Goal: Download file/media

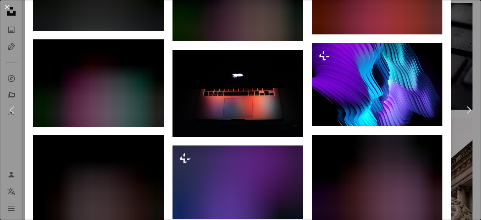
scroll to position [922, 0]
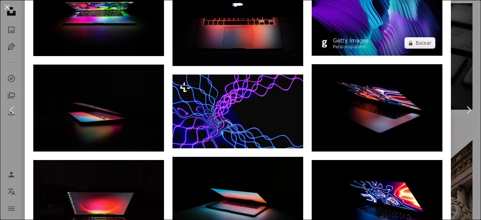
click at [373, 30] on img at bounding box center [377, 13] width 131 height 83
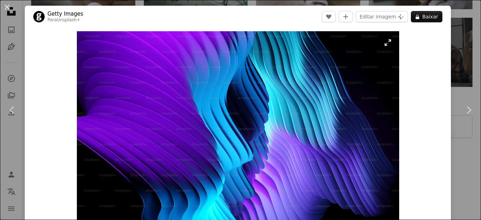
scroll to position [452, 0]
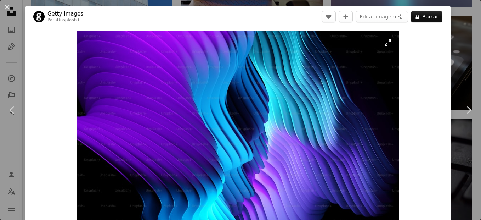
click at [363, 57] on img "Ampliar esta imagem" at bounding box center [238, 134] width 323 height 206
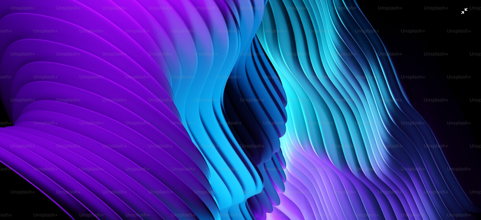
scroll to position [418, 0]
click at [381, 18] on img "Diminuir esta imagem" at bounding box center [241, 153] width 482 height 307
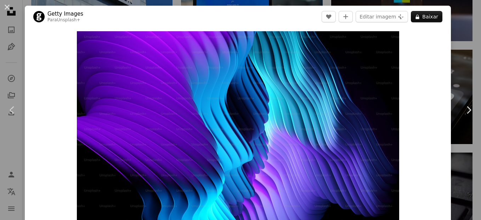
scroll to position [17, 0]
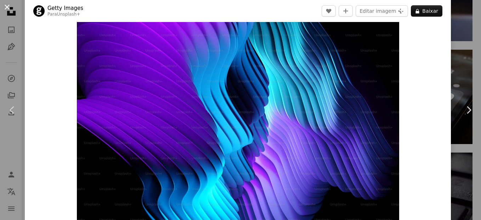
click at [9, 5] on button "An X shape" at bounding box center [7, 7] width 9 height 9
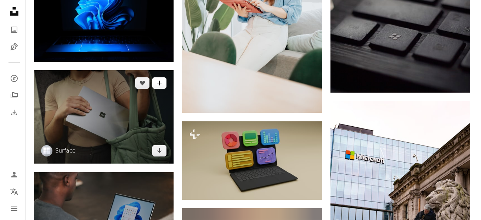
scroll to position [567, 0]
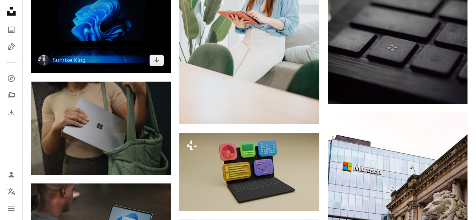
click at [119, 33] on img at bounding box center [101, 26] width 140 height 93
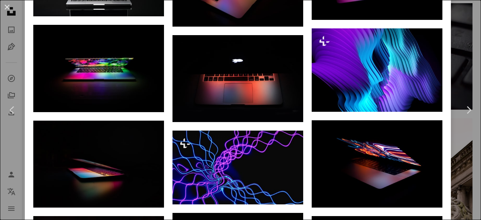
scroll to position [851, 0]
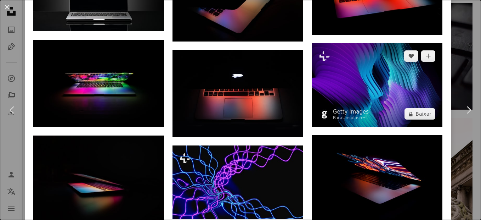
click at [357, 67] on img at bounding box center [377, 84] width 131 height 83
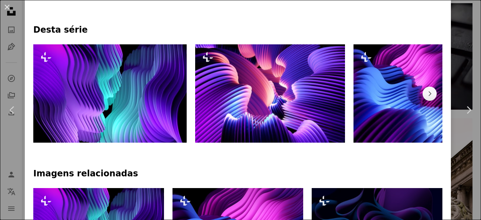
scroll to position [319, 0]
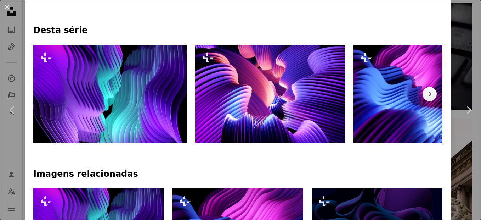
click at [145, 105] on img at bounding box center [110, 94] width 154 height 98
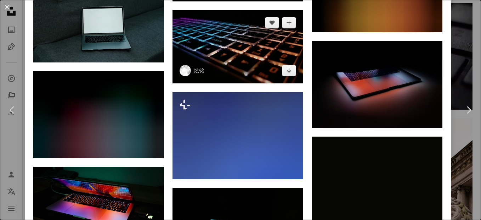
scroll to position [1312, 0]
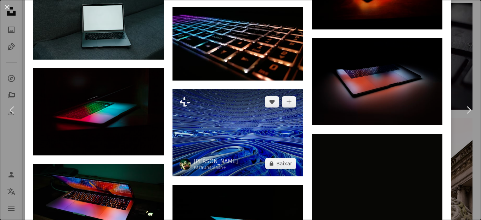
click at [229, 106] on img at bounding box center [238, 132] width 131 height 87
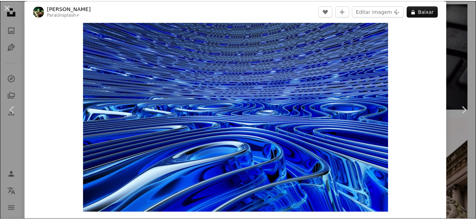
scroll to position [35, 0]
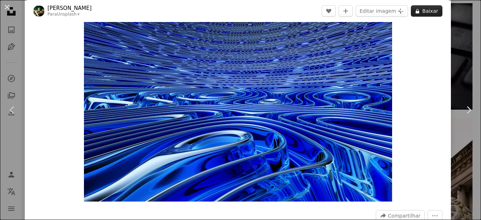
drag, startPoint x: 319, startPoint y: 121, endPoint x: 431, endPoint y: 9, distance: 158.4
click at [431, 9] on button "A lock Baixar" at bounding box center [427, 10] width 32 height 11
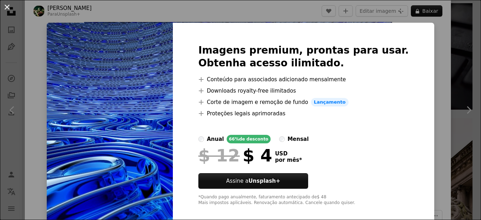
click at [9, 7] on button "An X shape" at bounding box center [7, 7] width 9 height 9
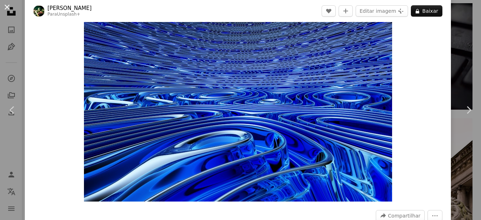
click at [6, 8] on button "An X shape" at bounding box center [7, 7] width 9 height 9
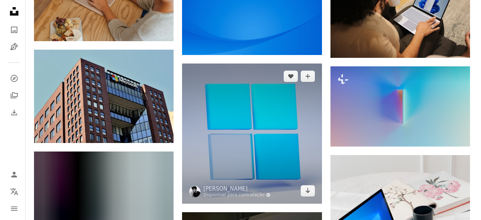
scroll to position [1134, 0]
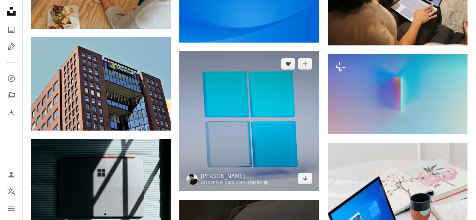
click at [257, 121] on img at bounding box center [249, 121] width 140 height 140
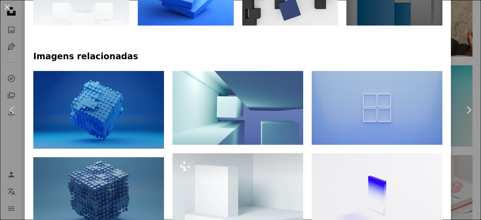
scroll to position [425, 0]
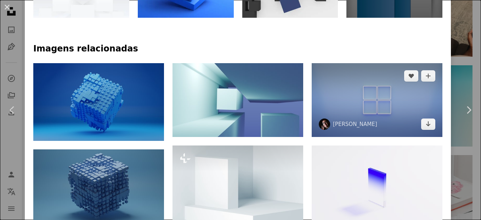
click at [383, 98] on img at bounding box center [377, 99] width 131 height 73
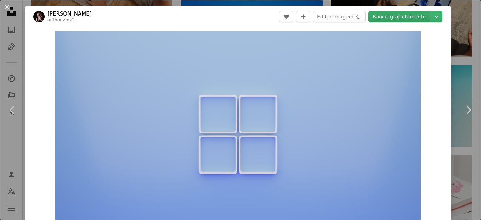
click at [400, 17] on link "Baixar gratuitamente" at bounding box center [400, 16] width 62 height 11
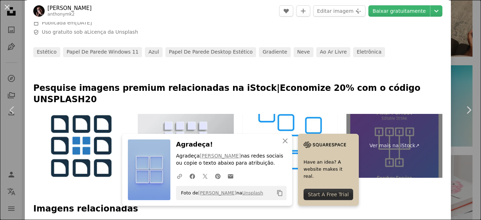
scroll to position [319, 0]
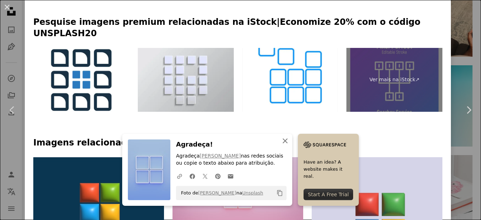
click at [283, 137] on icon "An X shape" at bounding box center [285, 140] width 9 height 9
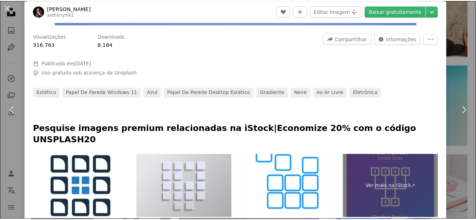
scroll to position [0, 0]
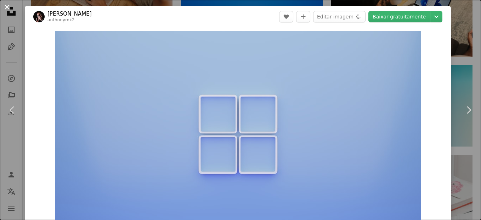
click at [7, 7] on button "An X shape" at bounding box center [7, 7] width 9 height 9
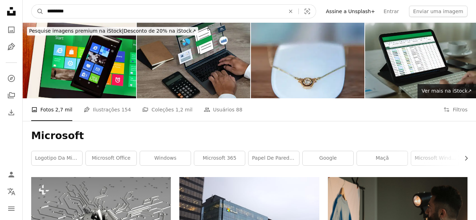
click at [78, 11] on input "*********" at bounding box center [163, 11] width 239 height 13
type input "**********"
click at [32, 5] on button "A magnifying glass" at bounding box center [38, 11] width 12 height 13
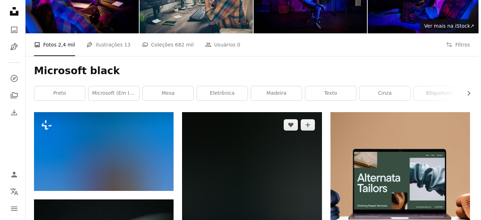
scroll to position [71, 0]
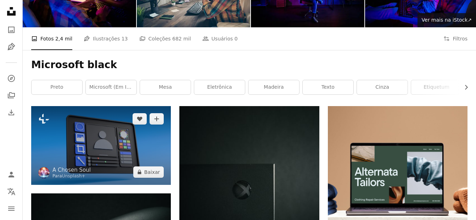
click at [102, 145] on img at bounding box center [101, 145] width 140 height 79
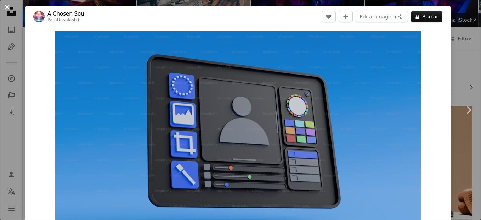
click at [4, 11] on button "An X shape" at bounding box center [7, 7] width 9 height 9
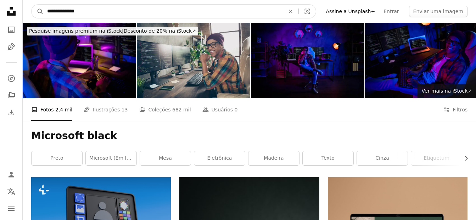
click at [94, 10] on input "**********" at bounding box center [163, 11] width 239 height 13
type input "**********"
click at [32, 5] on button "A magnifying glass" at bounding box center [38, 11] width 12 height 13
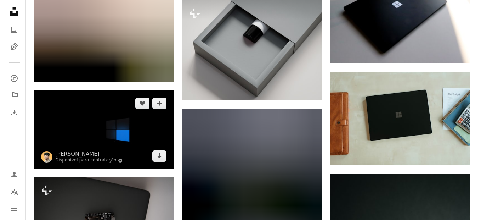
scroll to position [390, 0]
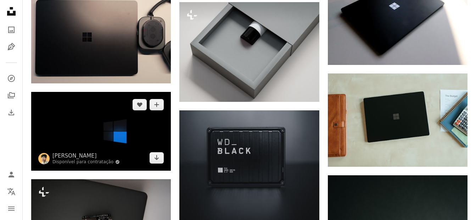
click at [134, 124] on img at bounding box center [101, 131] width 140 height 79
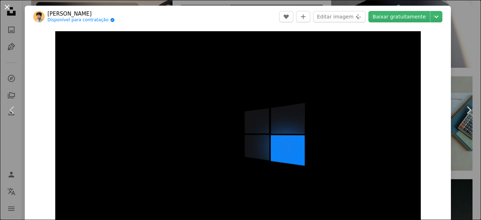
click at [10, 6] on button "An X shape" at bounding box center [7, 7] width 9 height 9
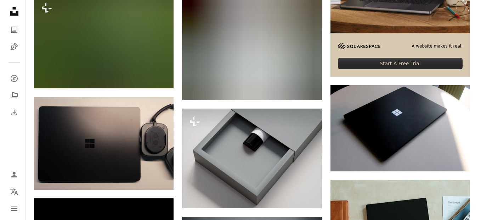
scroll to position [496, 0]
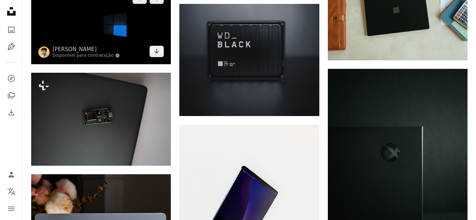
click at [115, 44] on img at bounding box center [101, 24] width 140 height 79
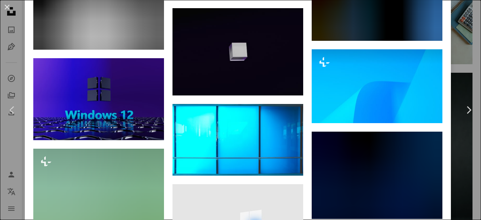
scroll to position [1106, 0]
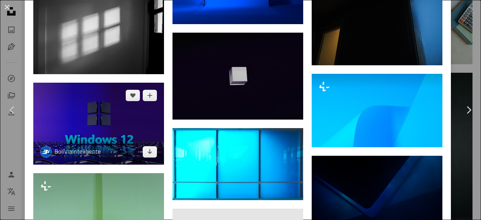
click at [102, 98] on img at bounding box center [98, 124] width 131 height 82
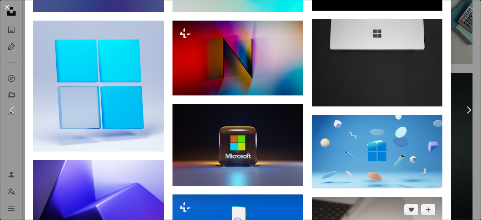
scroll to position [815, 0]
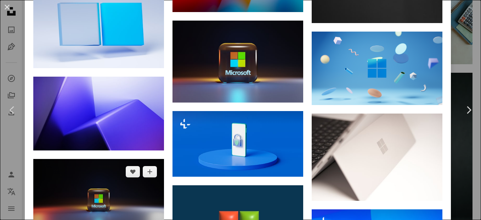
click at [107, 180] on img at bounding box center [98, 200] width 131 height 82
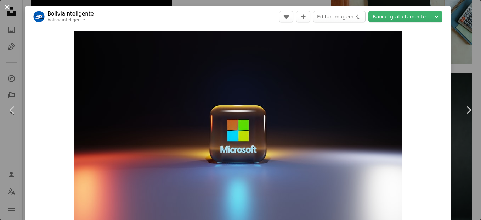
click at [7, 8] on button "An X shape" at bounding box center [7, 7] width 9 height 9
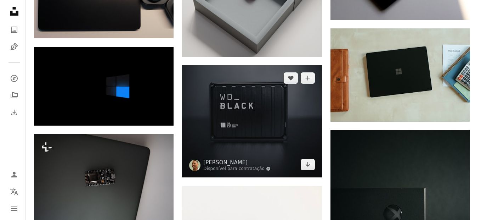
scroll to position [425, 0]
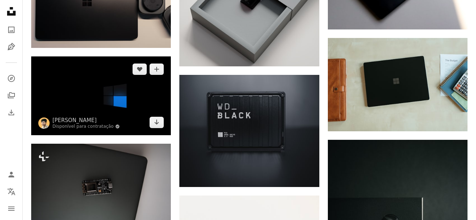
click at [136, 115] on img at bounding box center [101, 95] width 140 height 79
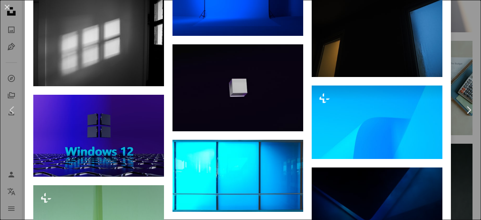
scroll to position [1052, 0]
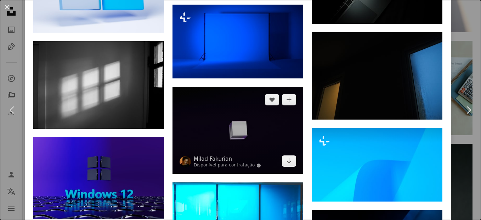
click at [261, 121] on img at bounding box center [238, 130] width 131 height 87
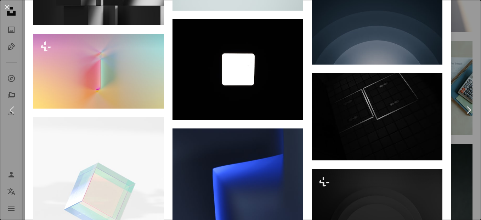
scroll to position [780, 0]
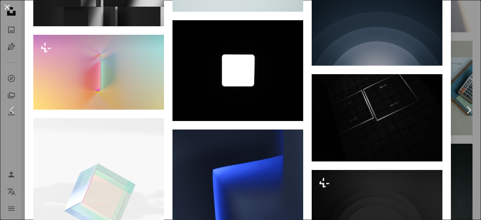
click at [6, 6] on button "An X shape" at bounding box center [7, 7] width 9 height 9
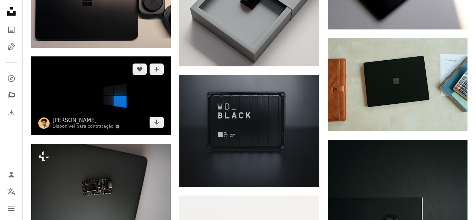
click at [76, 101] on img at bounding box center [101, 95] width 140 height 79
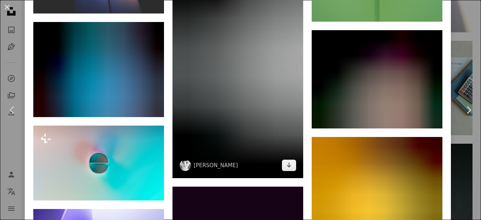
scroll to position [674, 0]
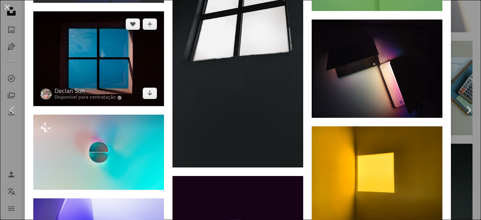
drag, startPoint x: 111, startPoint y: 51, endPoint x: 140, endPoint y: 51, distance: 29.1
click at [111, 51] on img at bounding box center [98, 58] width 131 height 95
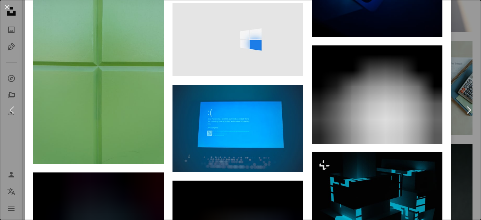
scroll to position [1276, 0]
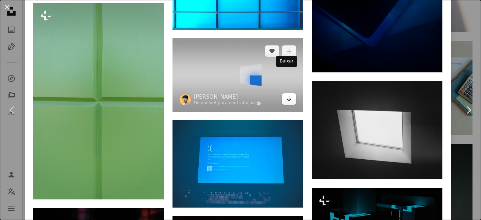
click at [282, 93] on link "Arrow pointing down" at bounding box center [289, 98] width 14 height 11
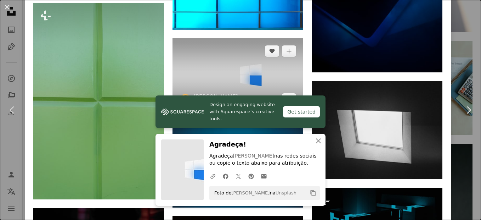
click at [261, 63] on img at bounding box center [238, 74] width 131 height 73
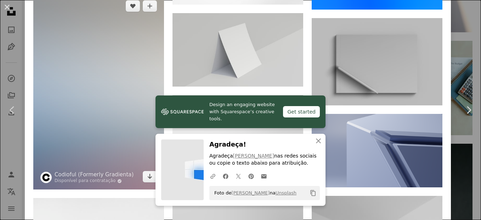
scroll to position [1028, 0]
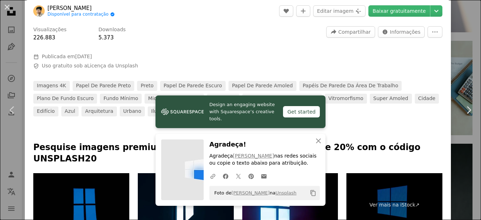
scroll to position [284, 0]
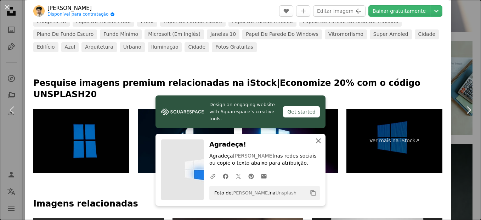
click at [317, 141] on icon "An X shape" at bounding box center [318, 140] width 9 height 9
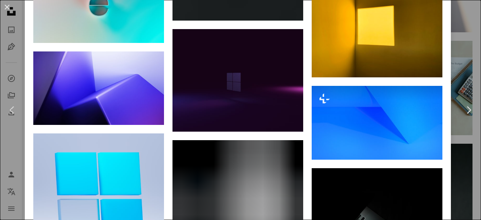
scroll to position [815, 0]
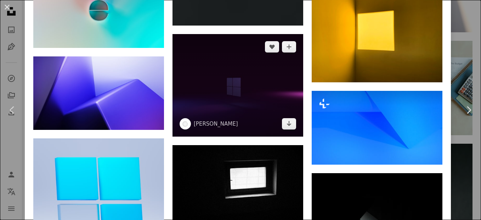
click at [249, 72] on img at bounding box center [238, 85] width 131 height 102
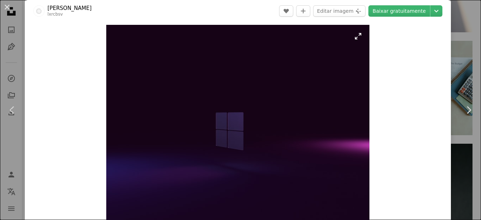
scroll to position [42, 0]
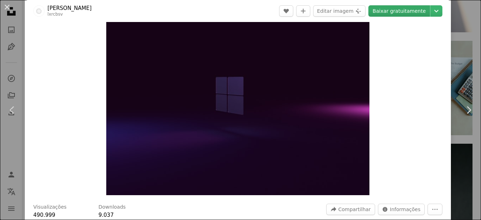
click at [411, 10] on link "Baixar gratuitamente" at bounding box center [400, 10] width 62 height 11
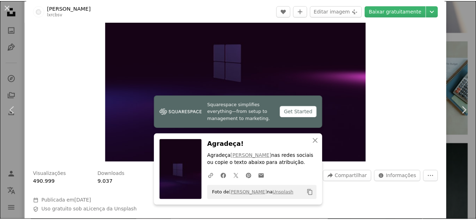
scroll to position [0, 0]
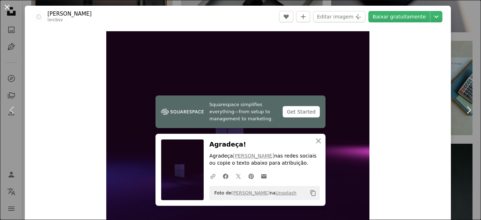
click at [5, 4] on button "An X shape" at bounding box center [7, 7] width 9 height 9
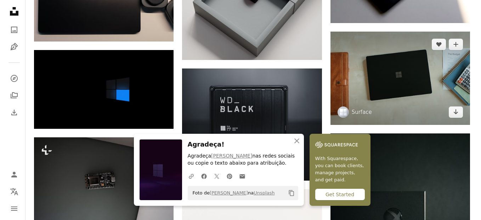
scroll to position [425, 0]
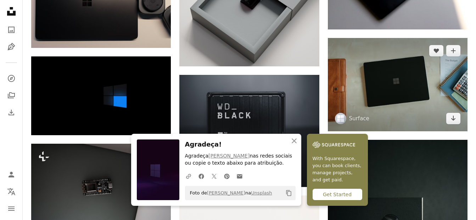
click at [400, 83] on img at bounding box center [398, 84] width 140 height 93
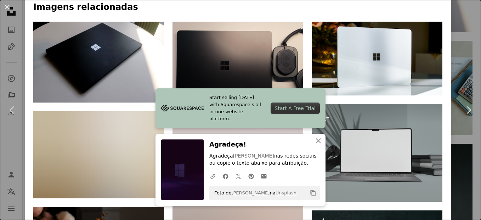
scroll to position [319, 0]
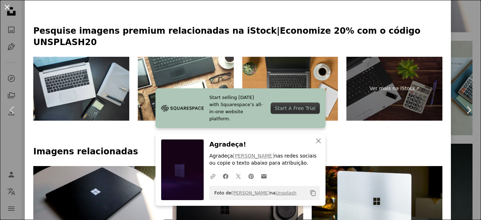
click at [5, 7] on button "An X shape" at bounding box center [7, 7] width 9 height 9
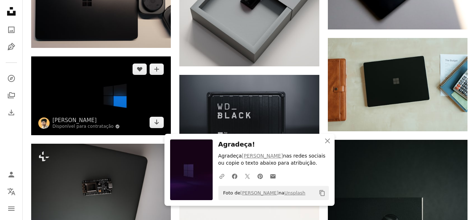
click at [82, 90] on img at bounding box center [101, 95] width 140 height 79
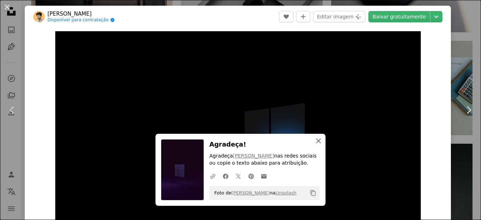
click at [316, 141] on icon "button" at bounding box center [318, 140] width 5 height 5
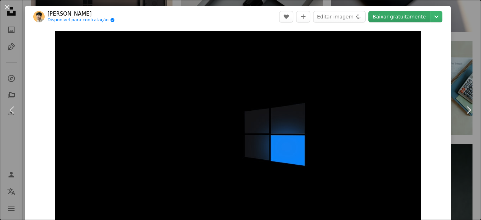
click at [405, 18] on link "Baixar gratuitamente" at bounding box center [400, 16] width 62 height 11
